Goal: Transaction & Acquisition: Obtain resource

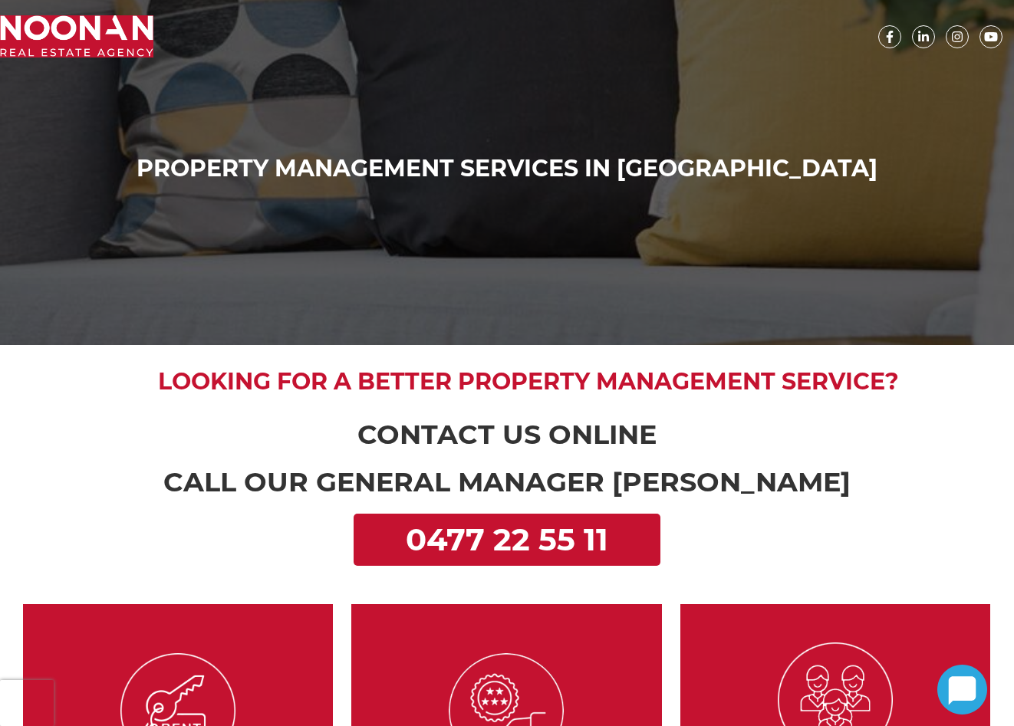
click at [69, 38] on img at bounding box center [76, 36] width 153 height 42
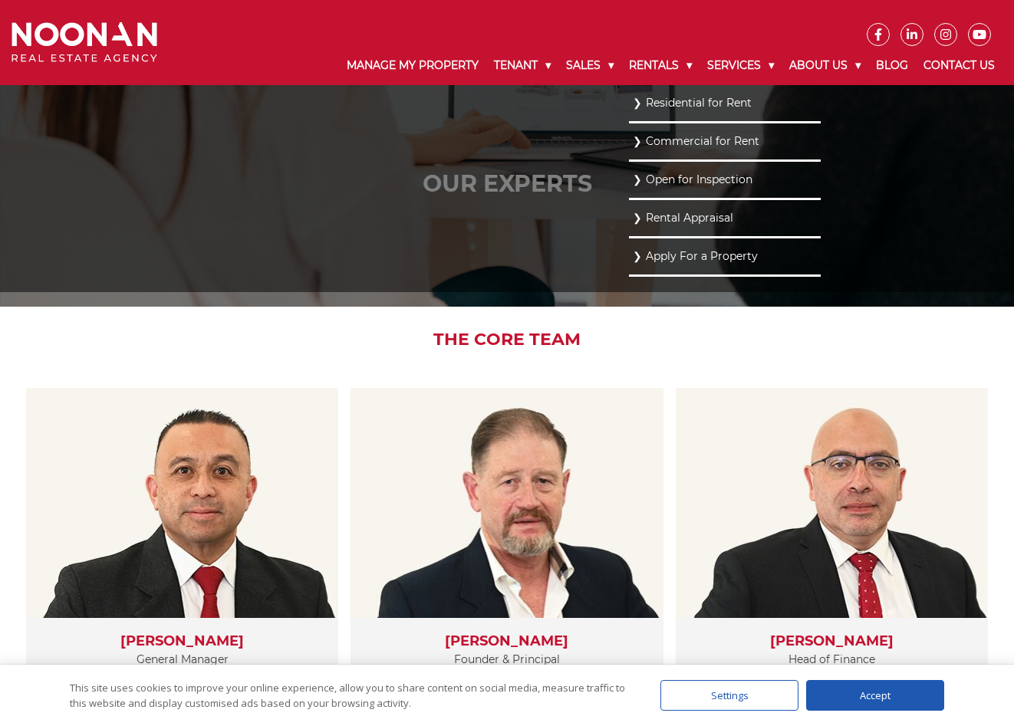
click at [649, 107] on link "Residential for Rent" at bounding box center [725, 103] width 184 height 21
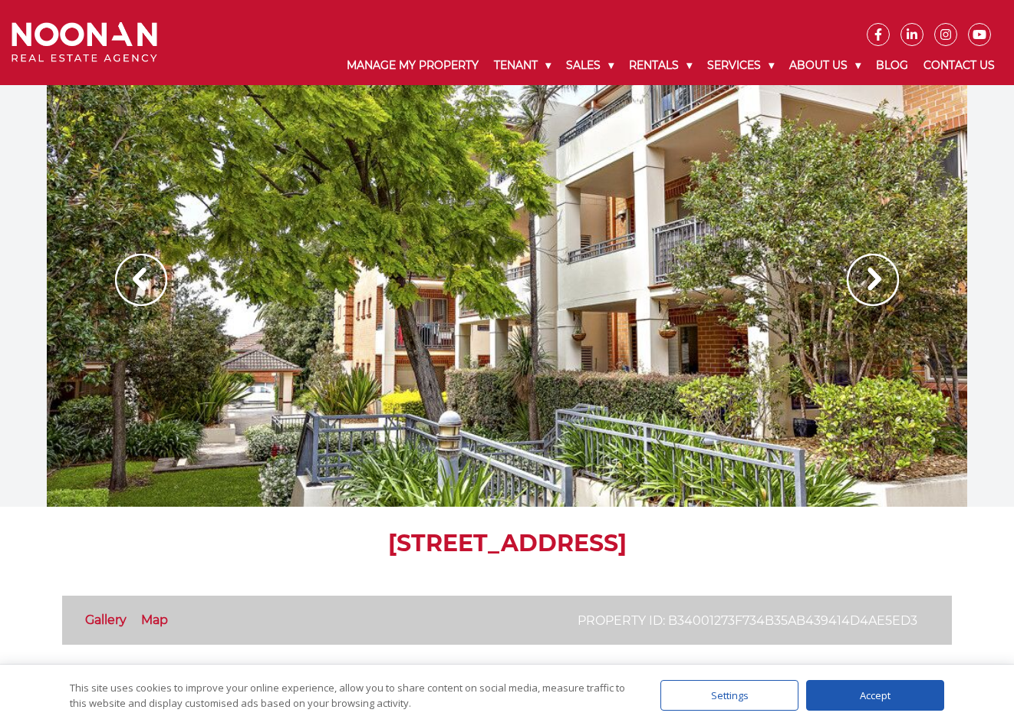
click at [863, 282] on img at bounding box center [873, 280] width 52 height 52
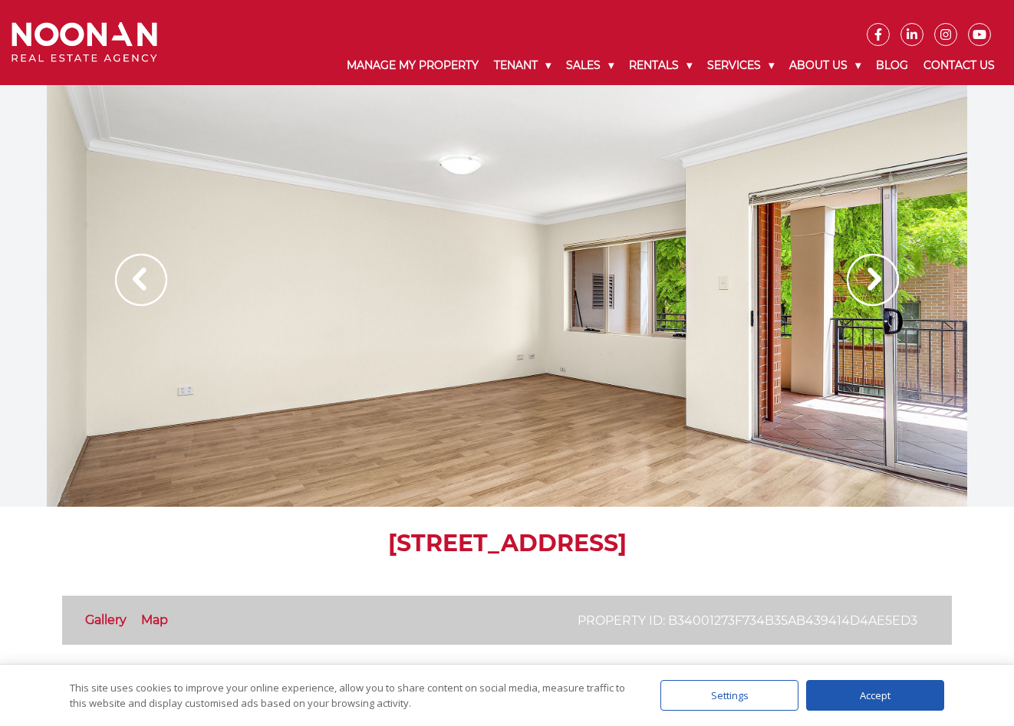
click at [863, 282] on img at bounding box center [873, 280] width 52 height 52
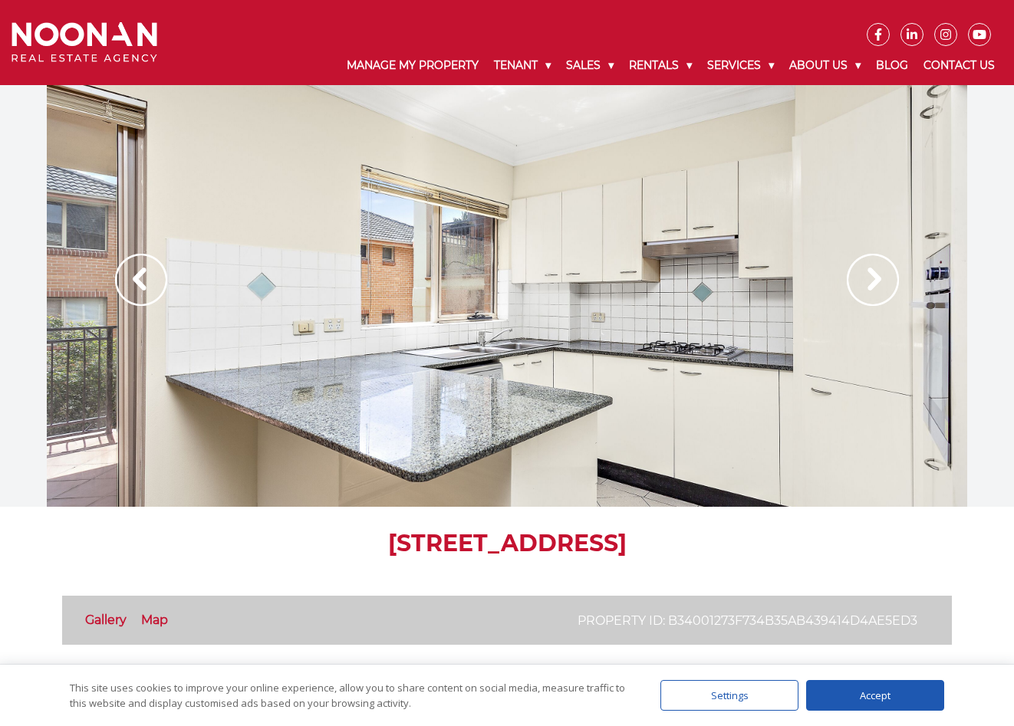
click at [863, 282] on img at bounding box center [873, 280] width 52 height 52
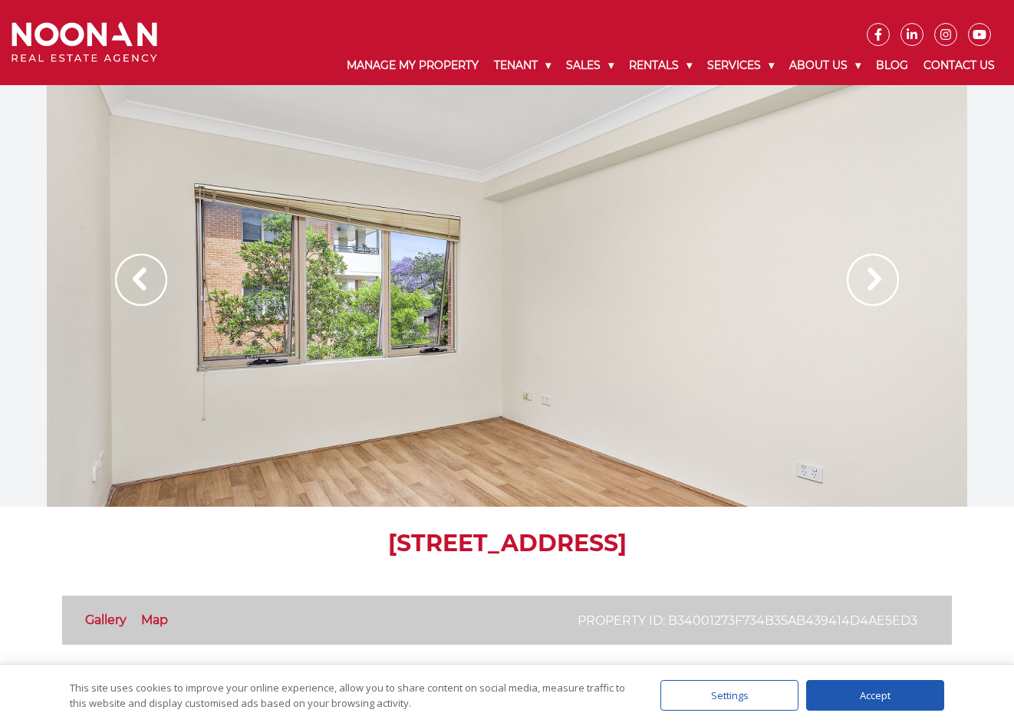
click at [863, 282] on img at bounding box center [873, 280] width 52 height 52
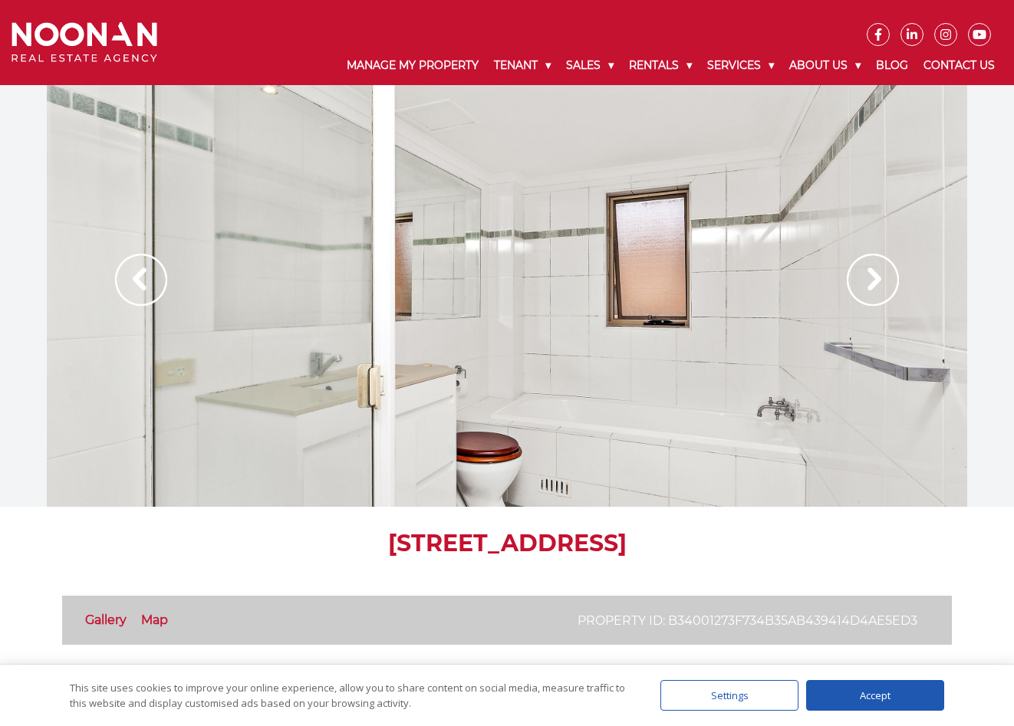
click at [863, 282] on img at bounding box center [873, 280] width 52 height 52
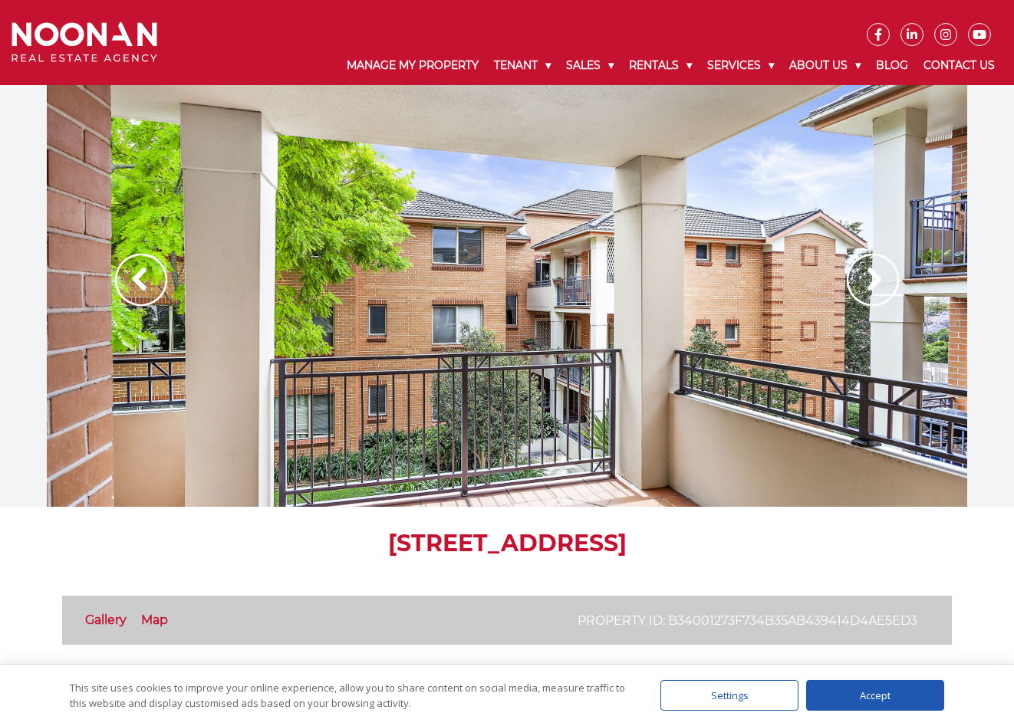
click at [863, 282] on img at bounding box center [873, 280] width 52 height 52
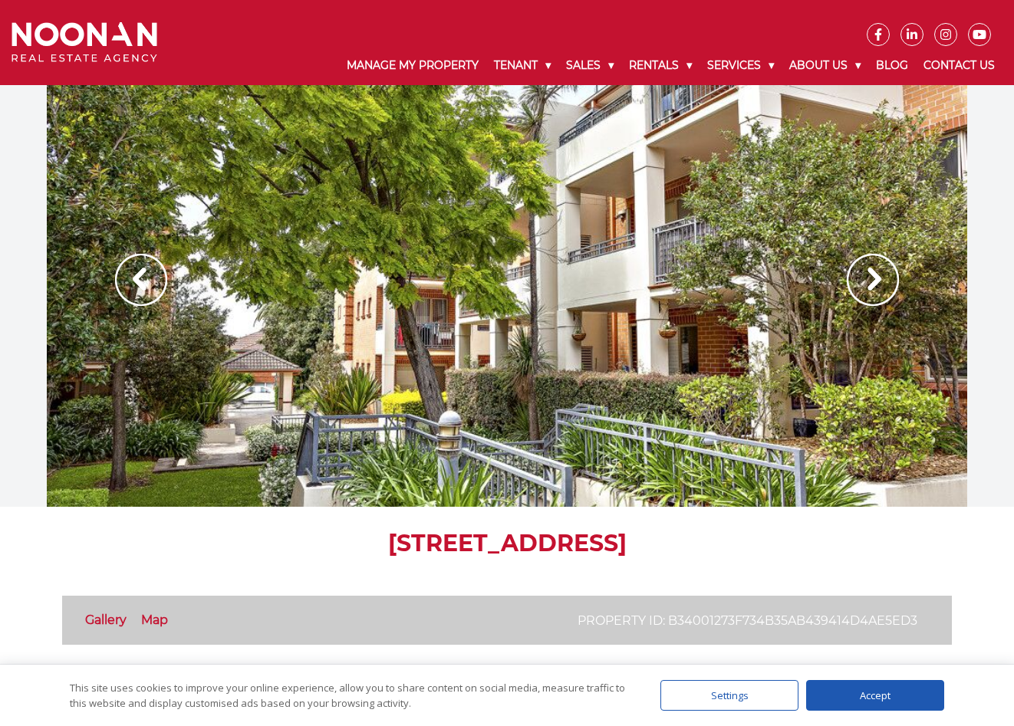
click at [863, 282] on img at bounding box center [873, 280] width 52 height 52
